Goal: Find specific page/section: Find specific page/section

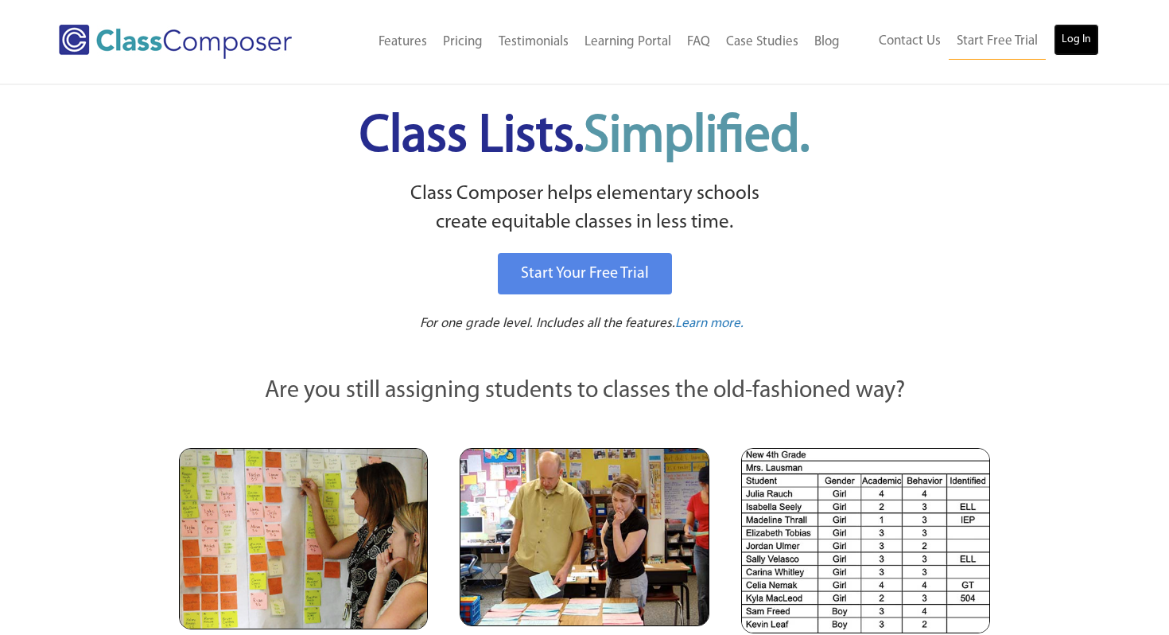
click at [1076, 39] on link "Log In" at bounding box center [1076, 40] width 45 height 32
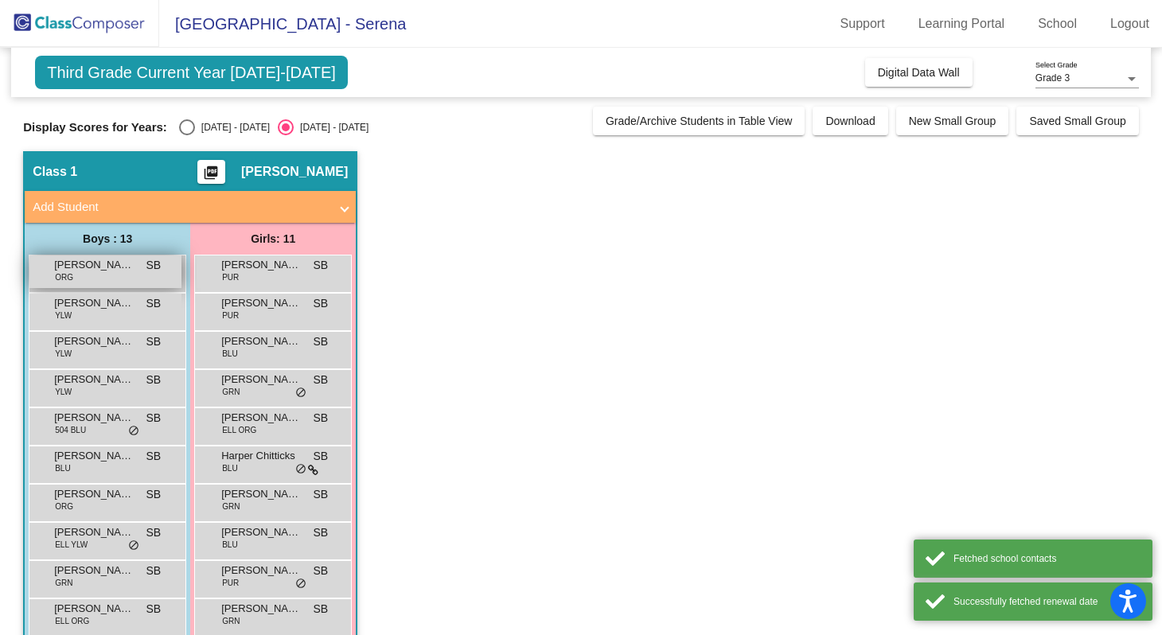
click at [106, 278] on div "[PERSON_NAME] ORG SB lock do_not_disturb_alt" at bounding box center [105, 271] width 152 height 33
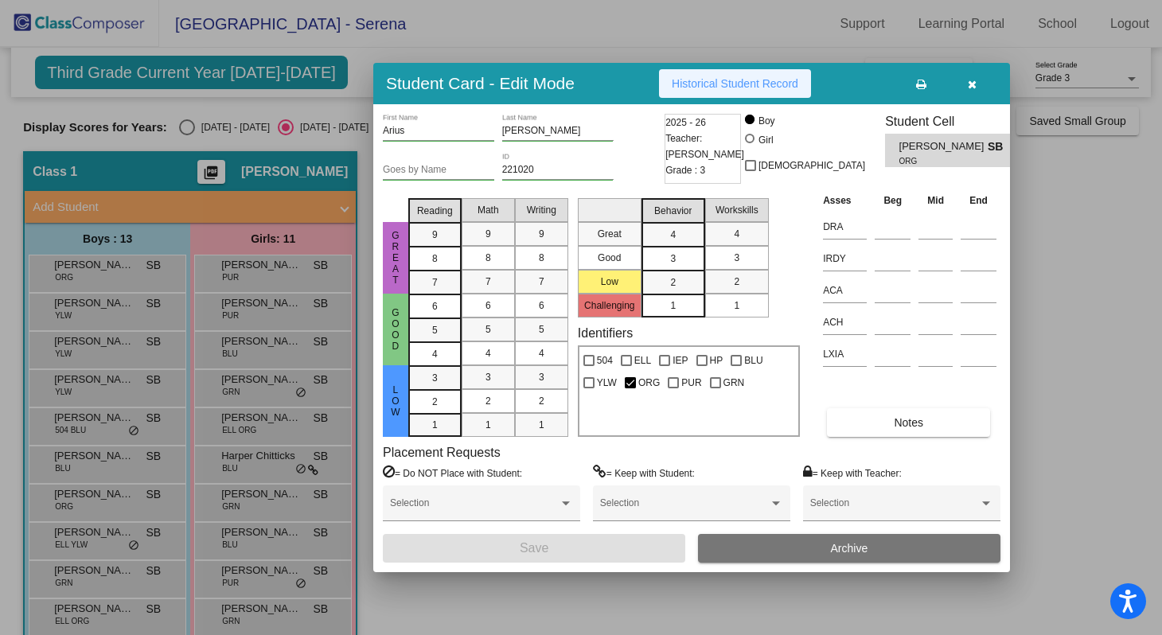
click at [695, 77] on span "Historical Student Record" at bounding box center [734, 83] width 126 height 13
click at [975, 84] on icon "button" at bounding box center [971, 84] width 9 height 11
